Goal: Task Accomplishment & Management: Manage account settings

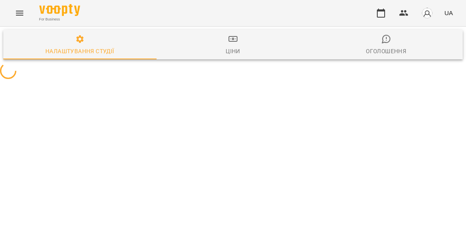
select select "**"
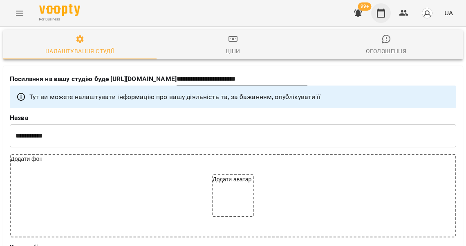
click at [384, 16] on icon "button" at bounding box center [381, 13] width 8 height 9
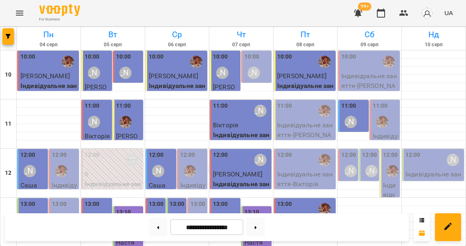
scroll to position [381, 0]
click at [258, 227] on button at bounding box center [255, 227] width 18 height 18
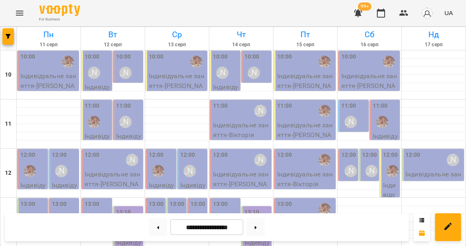
scroll to position [327, 0]
click at [157, 224] on button at bounding box center [158, 227] width 18 height 18
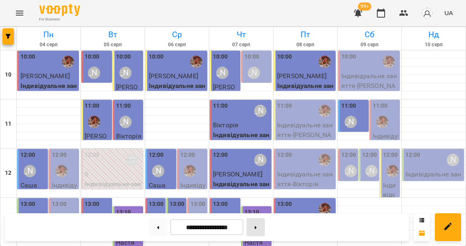
click at [261, 224] on button at bounding box center [255, 227] width 18 height 18
type input "**********"
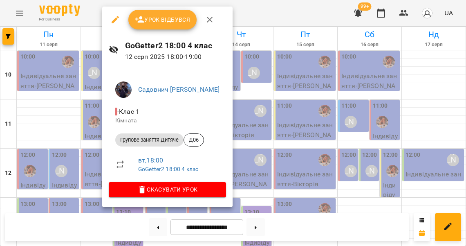
click at [92, 121] on div at bounding box center [233, 123] width 466 height 246
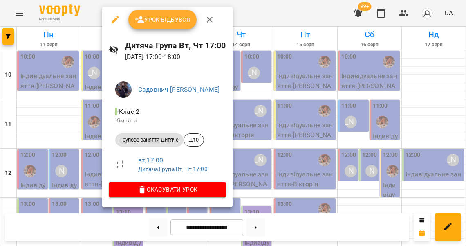
click at [163, 15] on span "Урок відбувся" at bounding box center [163, 20] width 56 height 10
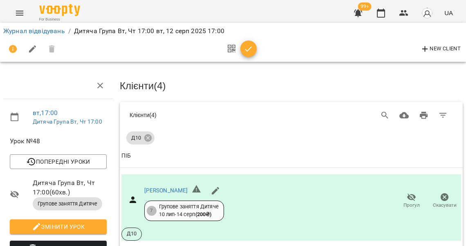
click at [244, 50] on icon "button" at bounding box center [249, 49] width 10 height 10
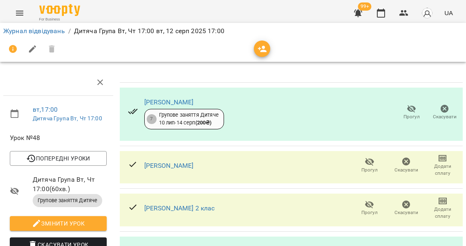
scroll to position [67, 0]
click at [363, 166] on span "Прогул" at bounding box center [369, 169] width 16 height 7
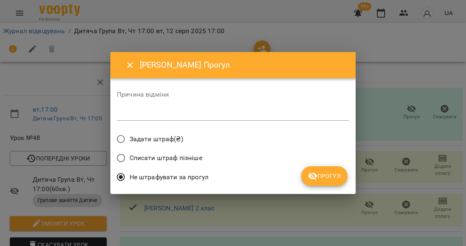
click at [319, 175] on span "Прогул" at bounding box center [324, 176] width 33 height 10
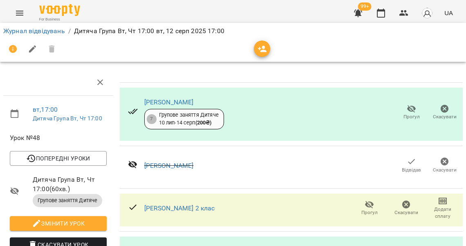
click at [369, 209] on span "Прогул" at bounding box center [369, 212] width 16 height 7
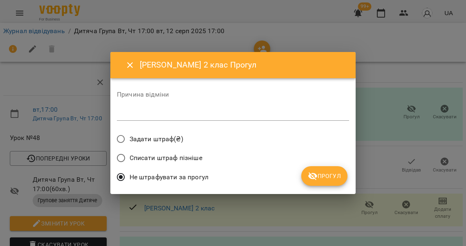
click at [316, 173] on icon "submit" at bounding box center [312, 176] width 9 height 8
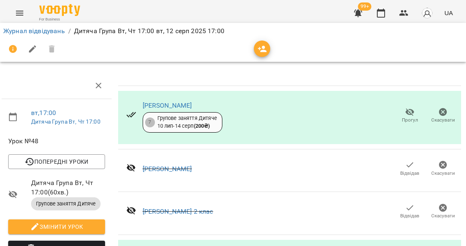
scroll to position [0, 2]
click at [36, 31] on link "Журнал відвідувань" at bounding box center [34, 31] width 62 height 8
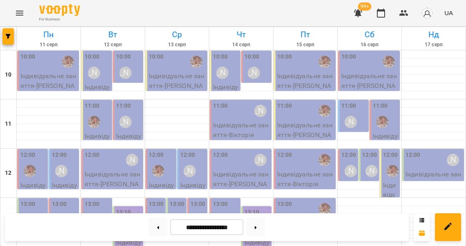
scroll to position [189, 0]
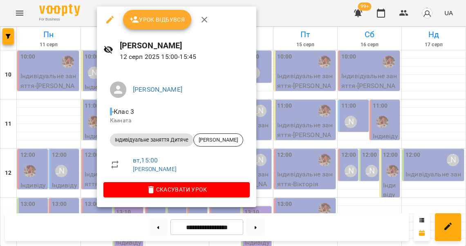
click at [162, 14] on button "Урок відбувся" at bounding box center [157, 20] width 69 height 20
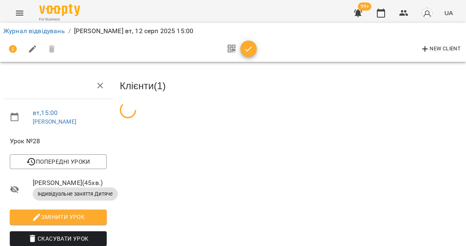
click at [249, 43] on button "button" at bounding box center [248, 48] width 16 height 16
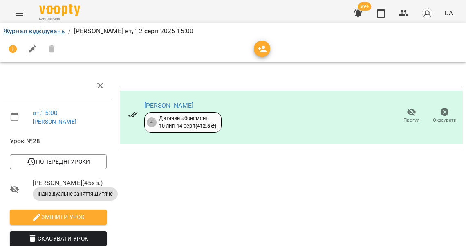
click at [53, 32] on link "Журнал відвідувань" at bounding box center [34, 31] width 62 height 8
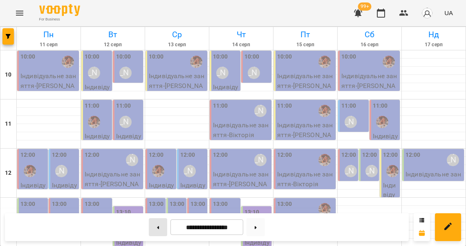
click at [154, 224] on button at bounding box center [158, 227] width 18 height 18
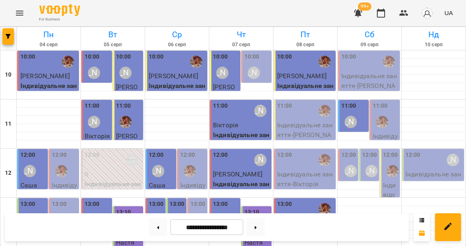
scroll to position [205, 0]
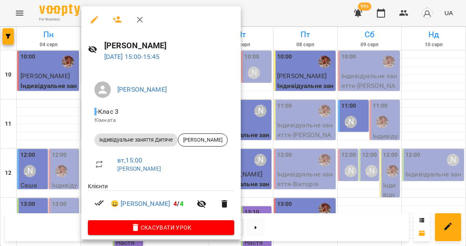
click at [73, 109] on div at bounding box center [233, 123] width 466 height 246
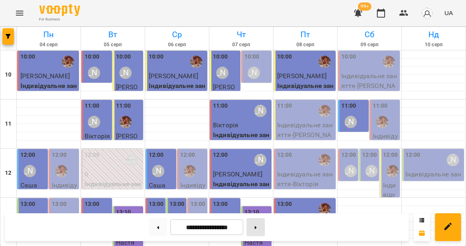
click at [261, 228] on button at bounding box center [255, 227] width 18 height 18
type input "**********"
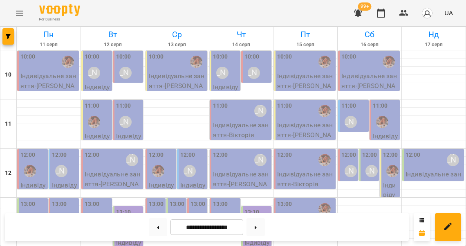
scroll to position [247, 0]
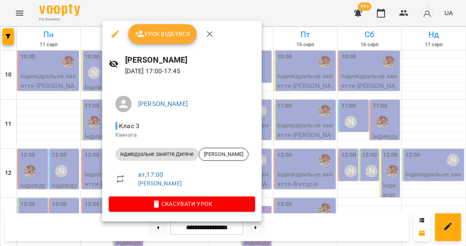
click at [95, 150] on div at bounding box center [233, 123] width 466 height 246
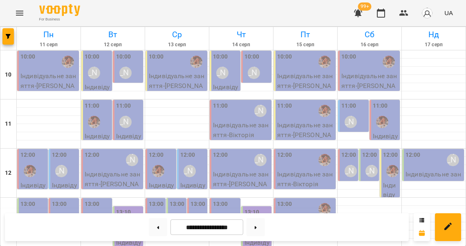
scroll to position [209, 0]
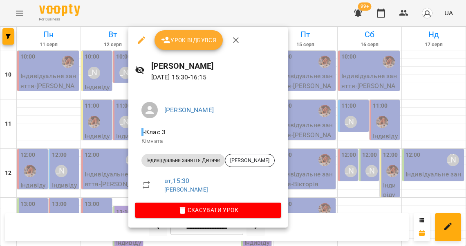
click at [109, 122] on div at bounding box center [233, 123] width 466 height 246
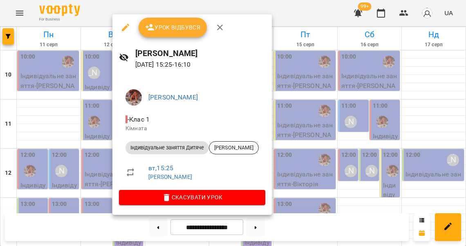
click at [103, 115] on div at bounding box center [233, 123] width 466 height 246
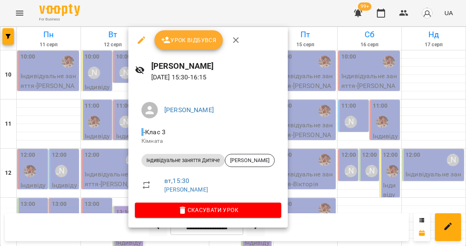
click at [110, 123] on div at bounding box center [233, 123] width 466 height 246
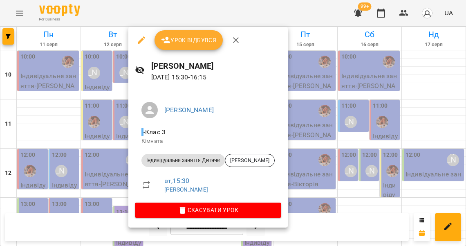
click at [194, 38] on span "Урок відбувся" at bounding box center [189, 40] width 56 height 10
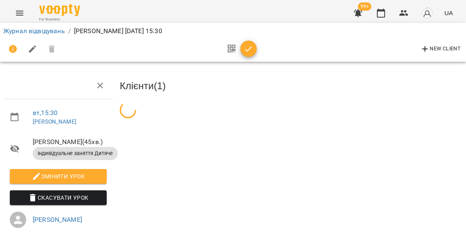
click at [248, 46] on icon "button" at bounding box center [249, 49] width 10 height 10
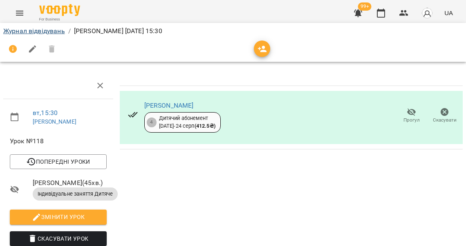
click at [55, 31] on link "Журнал відвідувань" at bounding box center [34, 31] width 62 height 8
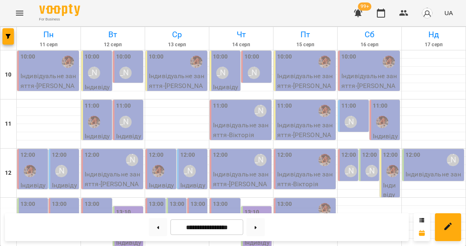
scroll to position [111, 0]
click at [130, 208] on label "13:10" at bounding box center [123, 212] width 15 height 9
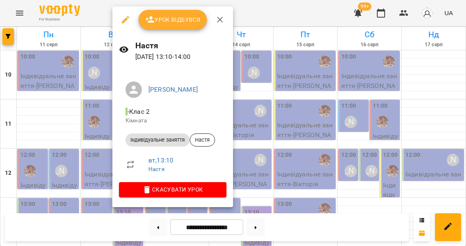
click at [105, 154] on div at bounding box center [233, 123] width 466 height 246
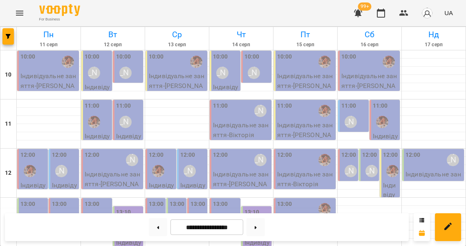
scroll to position [0, 0]
click at [111, 166] on div "12:00 [PERSON_NAME]" at bounding box center [113, 159] width 57 height 19
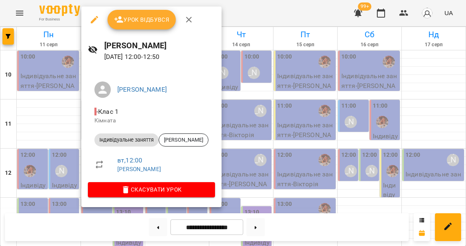
click at [80, 165] on div at bounding box center [233, 123] width 466 height 246
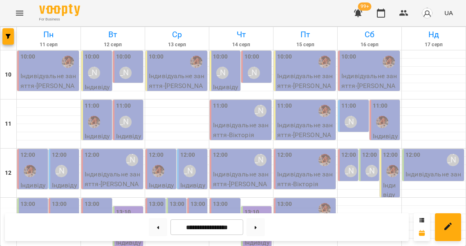
scroll to position [203, 0]
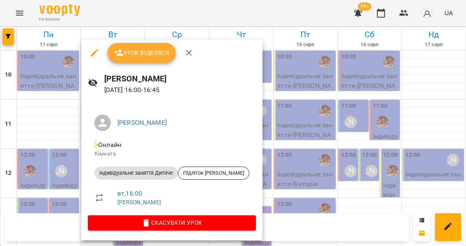
click at [69, 152] on div at bounding box center [233, 123] width 466 height 246
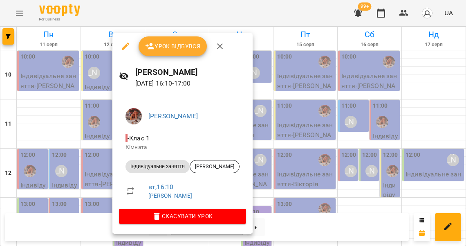
click at [93, 154] on div at bounding box center [233, 123] width 466 height 246
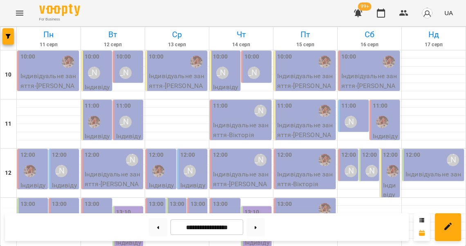
scroll to position [181, 0]
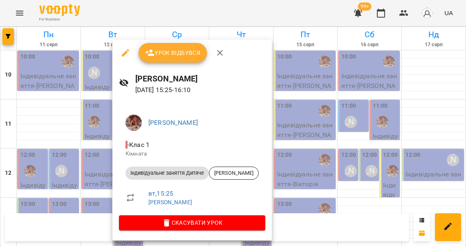
click at [89, 148] on div at bounding box center [233, 123] width 466 height 246
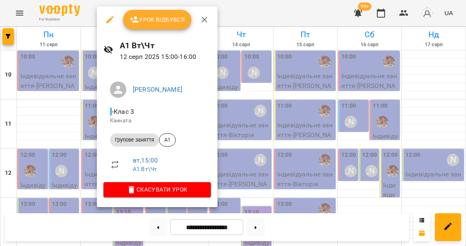
click at [87, 136] on div at bounding box center [233, 123] width 466 height 246
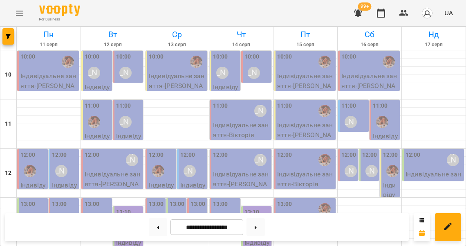
scroll to position [98, 0]
click at [136, 208] on div "13:10 [PERSON_NAME]" at bounding box center [129, 223] width 26 height 30
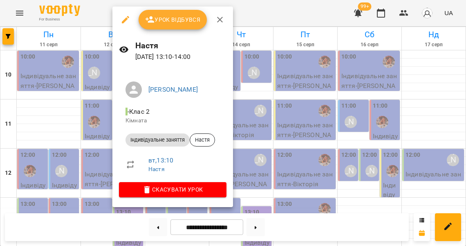
click at [94, 152] on div at bounding box center [233, 123] width 466 height 246
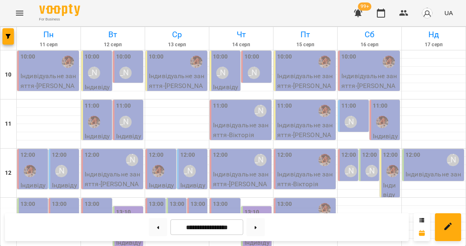
click at [102, 199] on div "13:00 [PERSON_NAME]" at bounding box center [98, 214] width 26 height 30
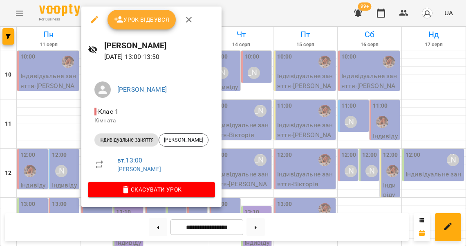
click at [67, 149] on div at bounding box center [233, 123] width 466 height 246
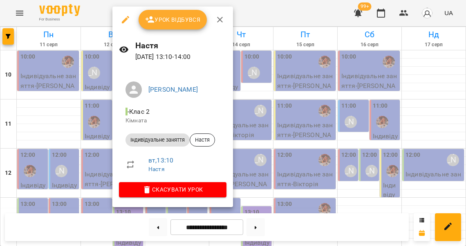
click at [88, 161] on div at bounding box center [233, 123] width 466 height 246
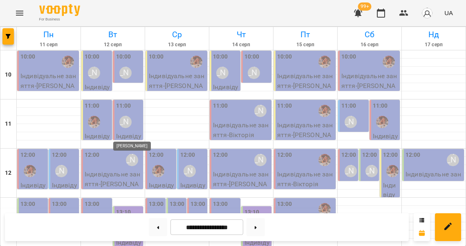
click at [134, 245] on div at bounding box center [113, 250] width 64 height 8
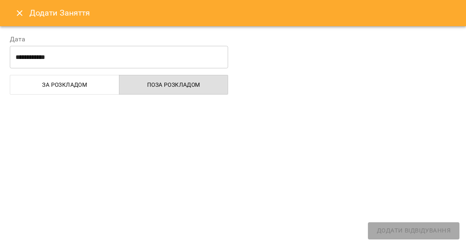
select select
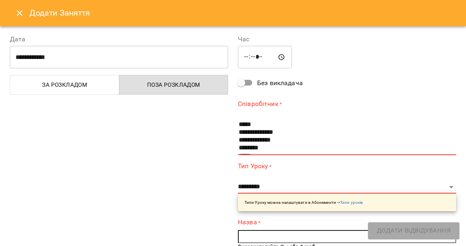
click at [18, 18] on button "Close" at bounding box center [20, 13] width 20 height 20
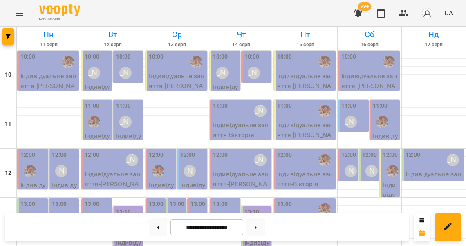
click at [167, 180] on p "Індивідуальне заняття - [GEOGRAPHIC_DATA]" at bounding box center [162, 199] width 26 height 38
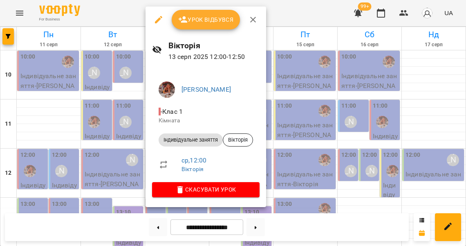
click at [107, 132] on div at bounding box center [233, 123] width 466 height 246
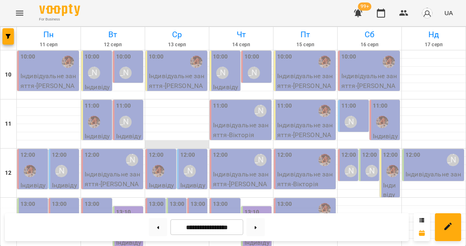
scroll to position [0, 0]
